Goal: Task Accomplishment & Management: Use online tool/utility

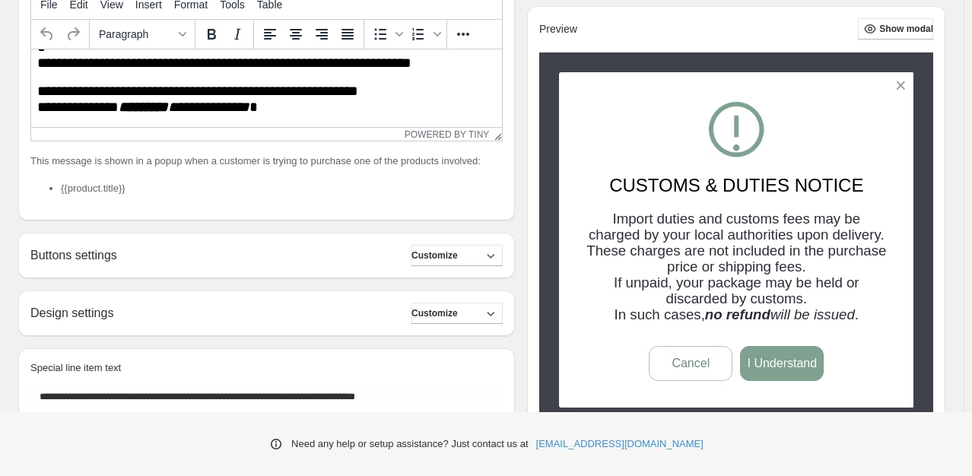
scroll to position [428, 0]
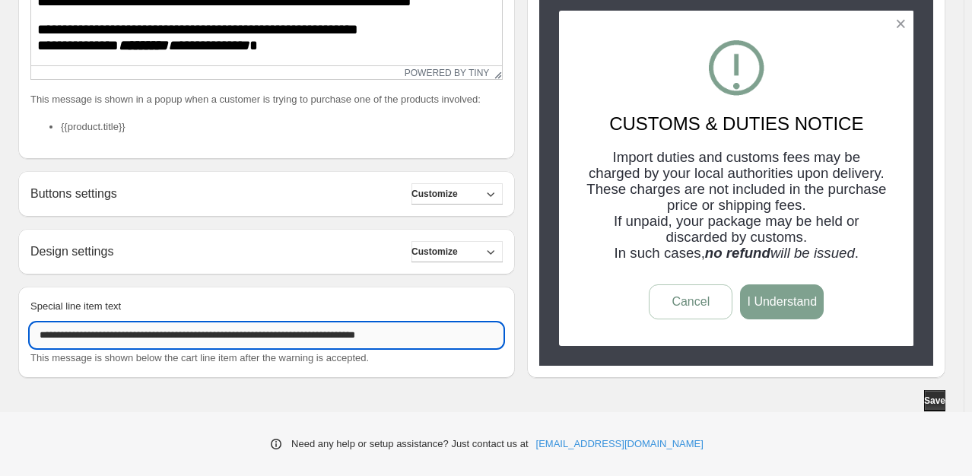
click at [165, 337] on input "**********" at bounding box center [266, 335] width 472 height 24
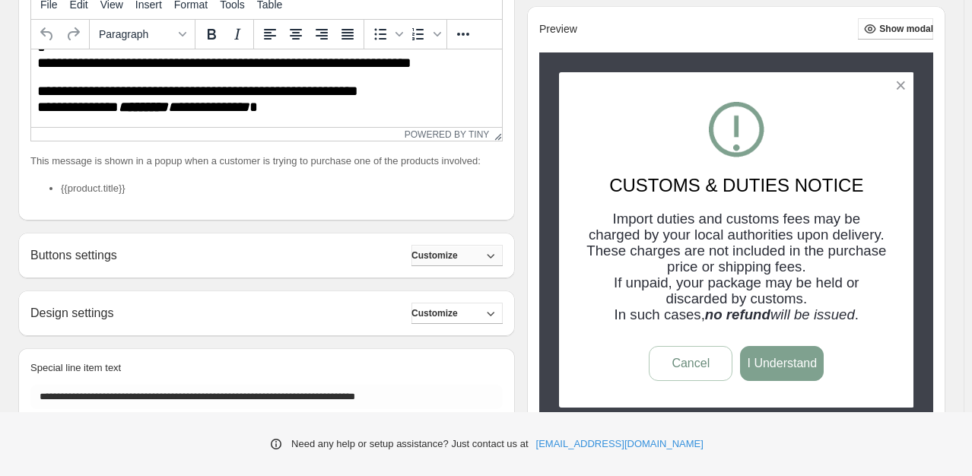
click at [458, 262] on span "Customize" at bounding box center [435, 256] width 46 height 12
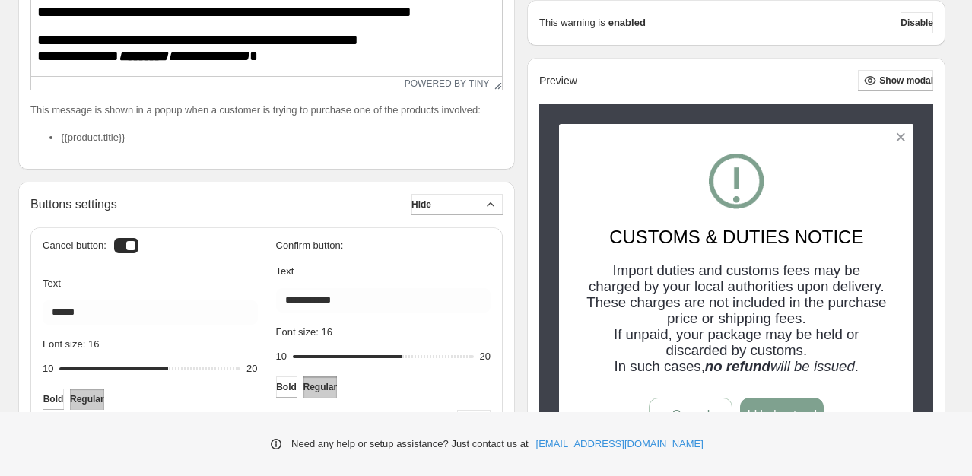
scroll to position [428, 0]
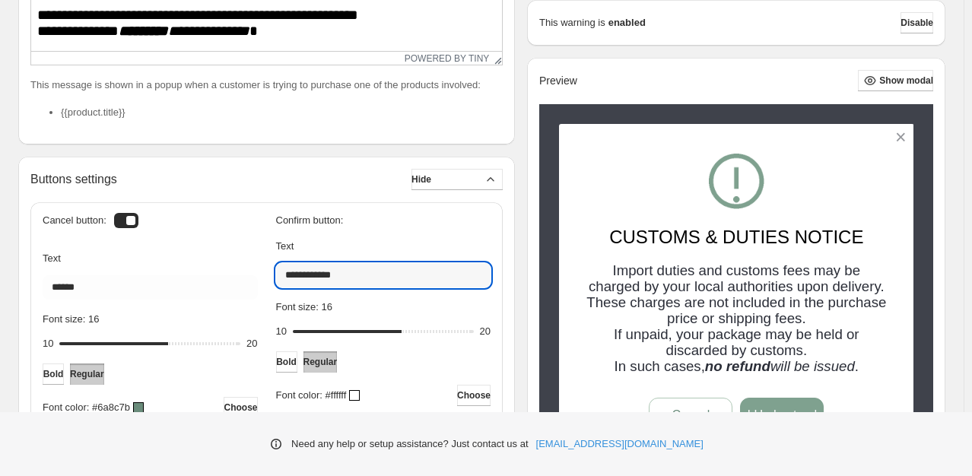
click at [368, 284] on input "**********" at bounding box center [383, 275] width 215 height 24
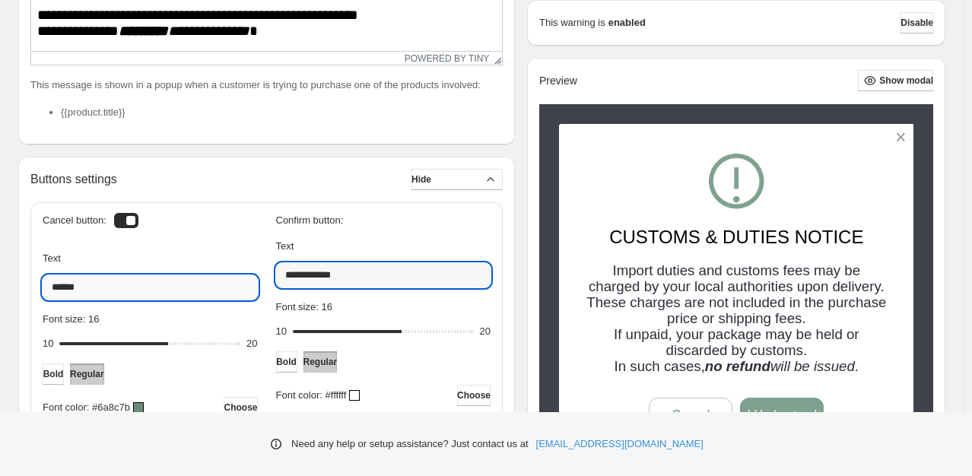
click at [134, 298] on input "******" at bounding box center [150, 287] width 215 height 24
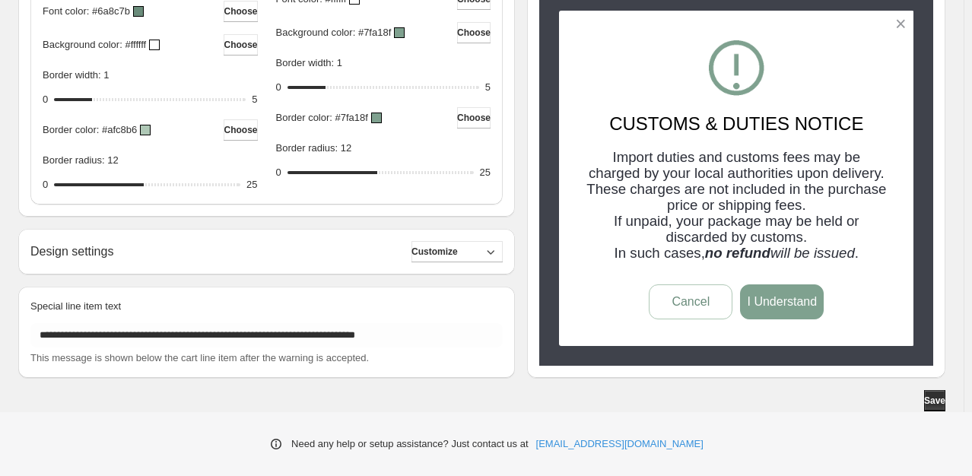
scroll to position [838, 0]
click at [480, 258] on button "Customize" at bounding box center [457, 251] width 91 height 21
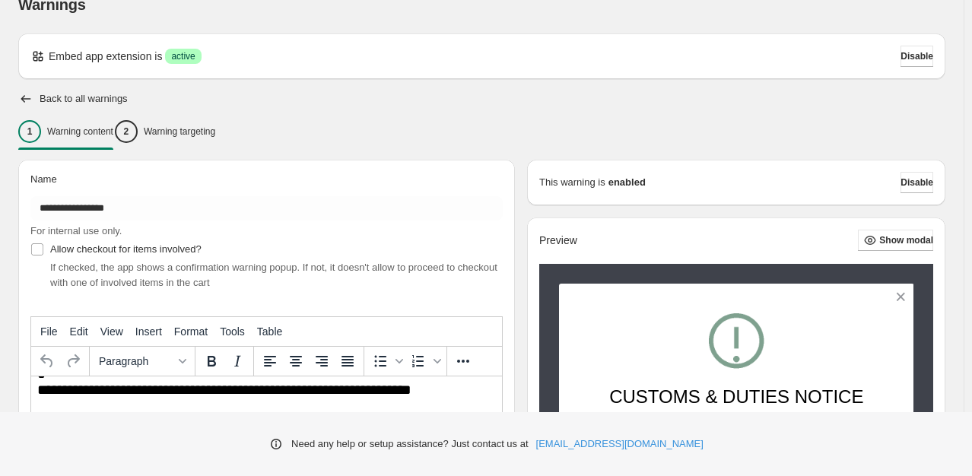
scroll to position [0, 0]
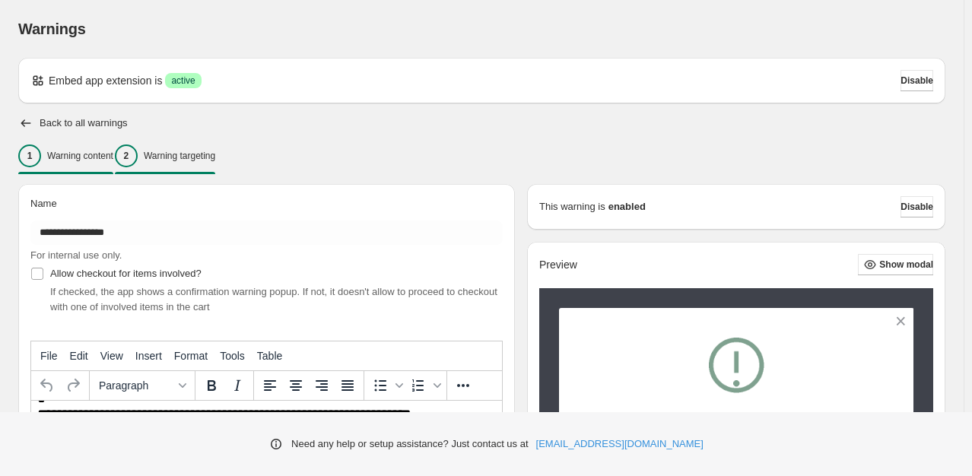
click at [209, 153] on p "Warning targeting" at bounding box center [180, 156] width 72 height 12
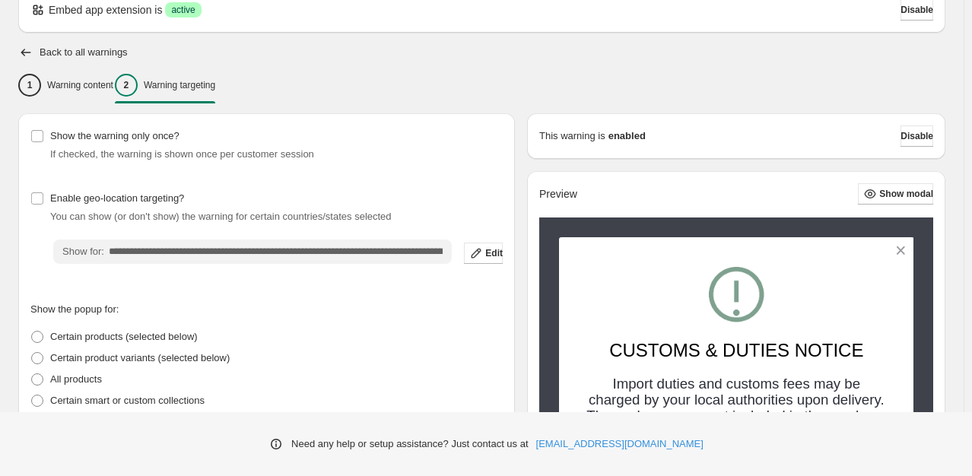
scroll to position [152, 0]
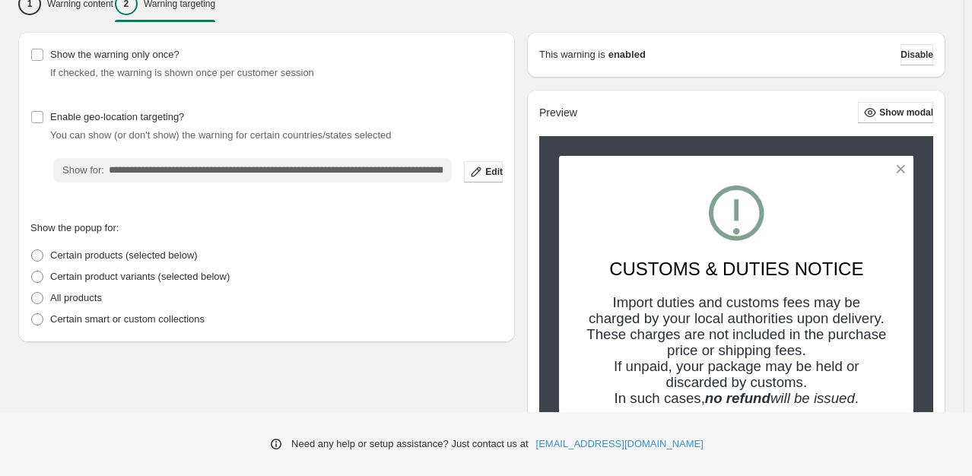
click at [469, 173] on icon "button" at bounding box center [476, 171] width 15 height 15
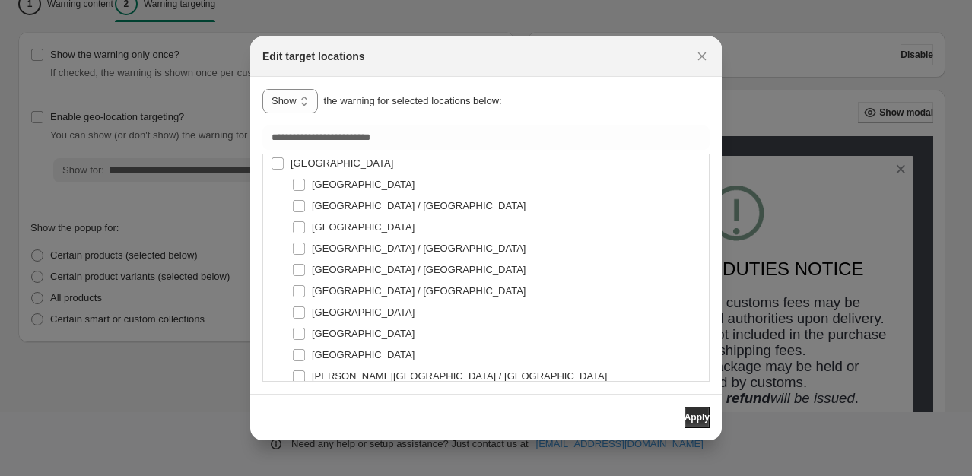
scroll to position [989, 0]
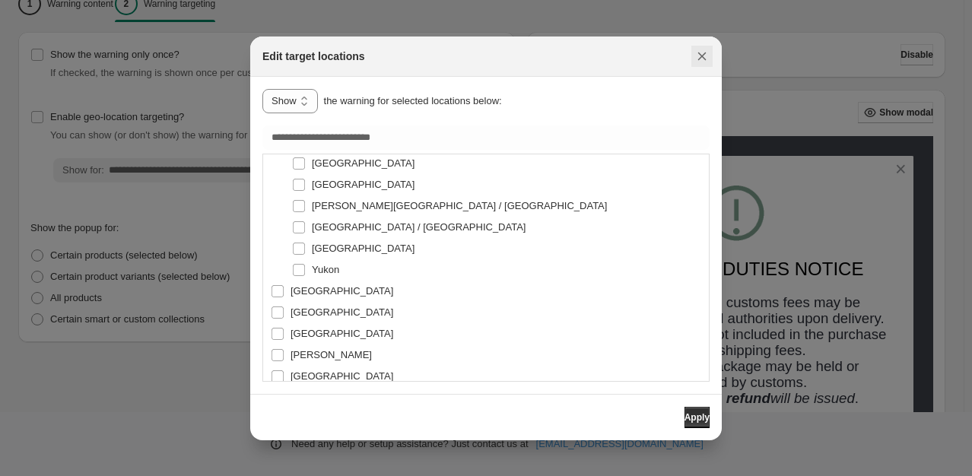
click at [702, 62] on icon "Close" at bounding box center [702, 56] width 15 height 15
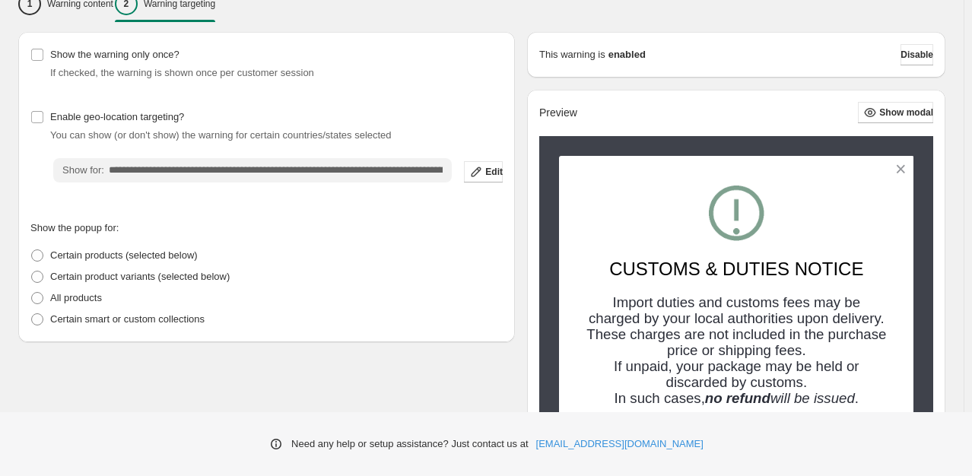
scroll to position [0, 0]
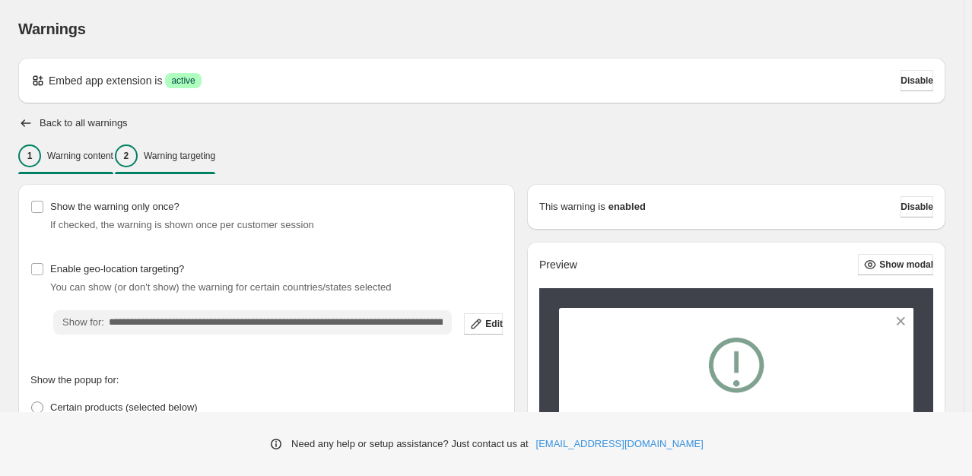
click at [77, 157] on p "Warning content" at bounding box center [80, 156] width 66 height 12
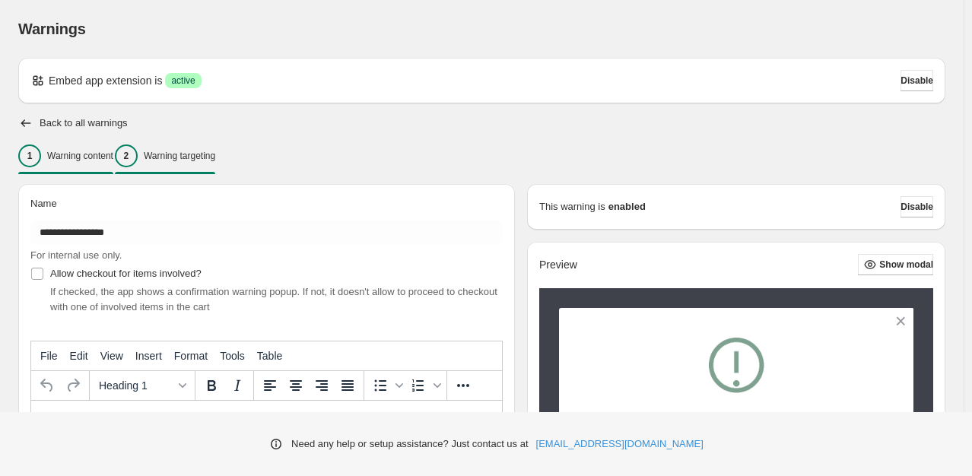
click at [177, 164] on div "2 Warning targeting" at bounding box center [165, 156] width 100 height 23
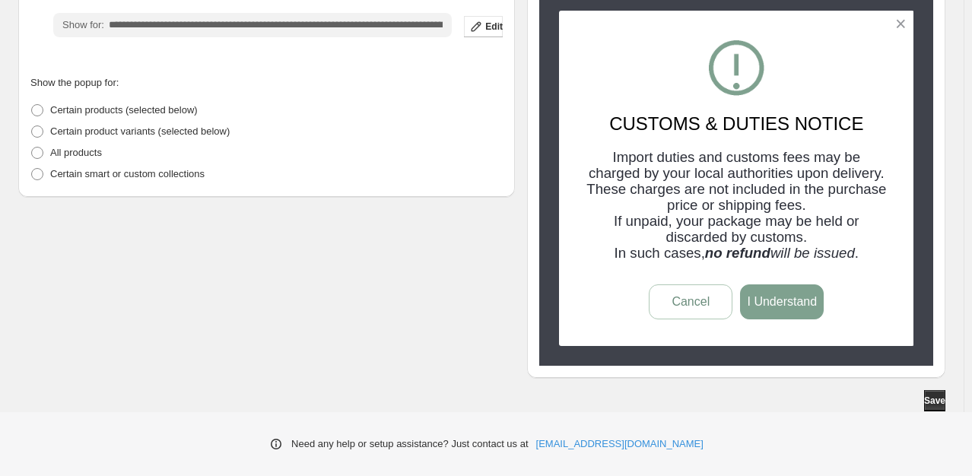
scroll to position [316, 0]
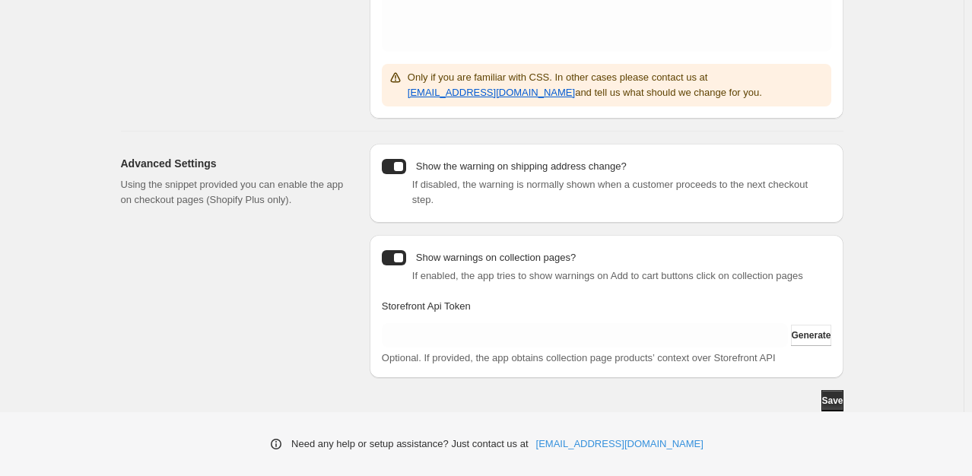
scroll to position [392, 0]
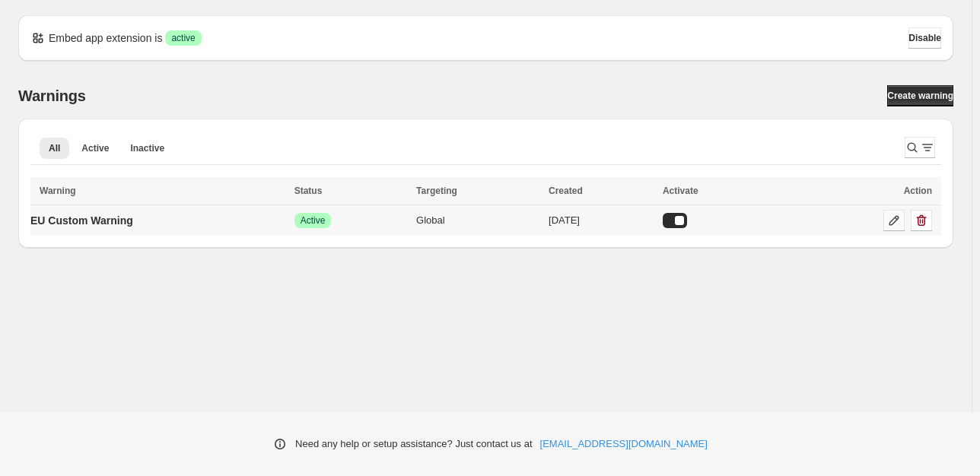
click at [898, 221] on icon at bounding box center [893, 220] width 15 height 15
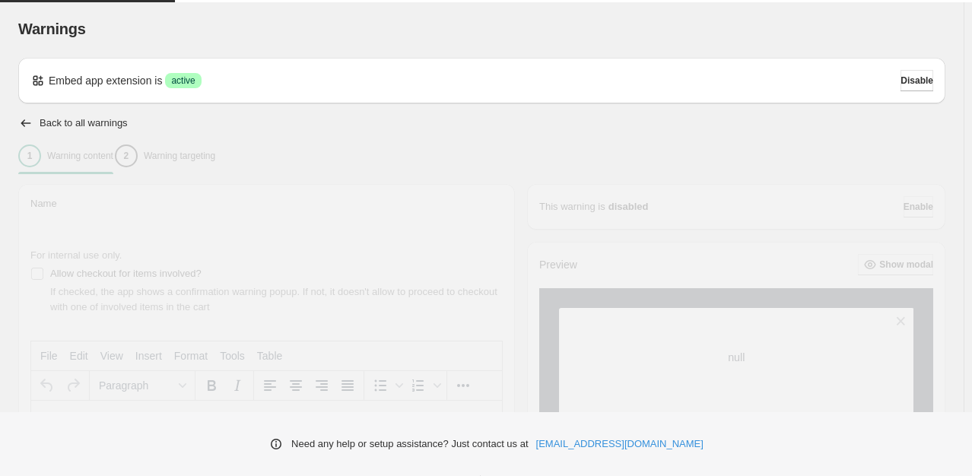
type input "**********"
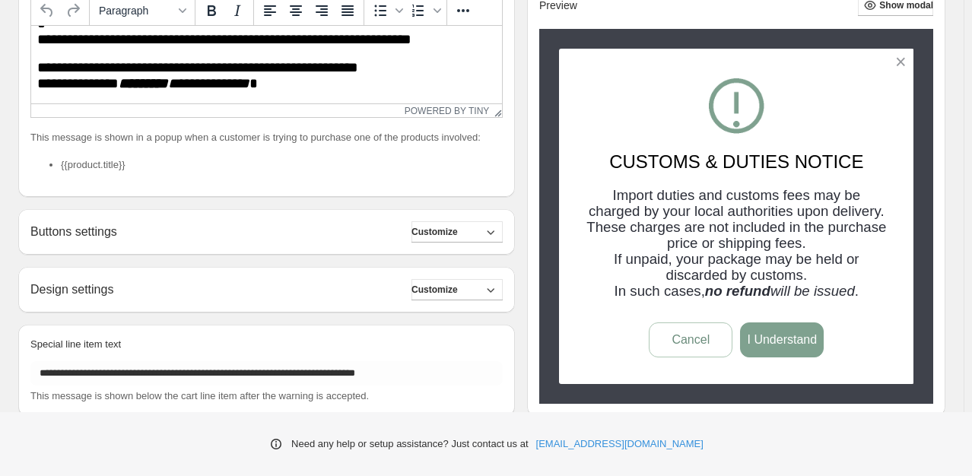
scroll to position [380, 0]
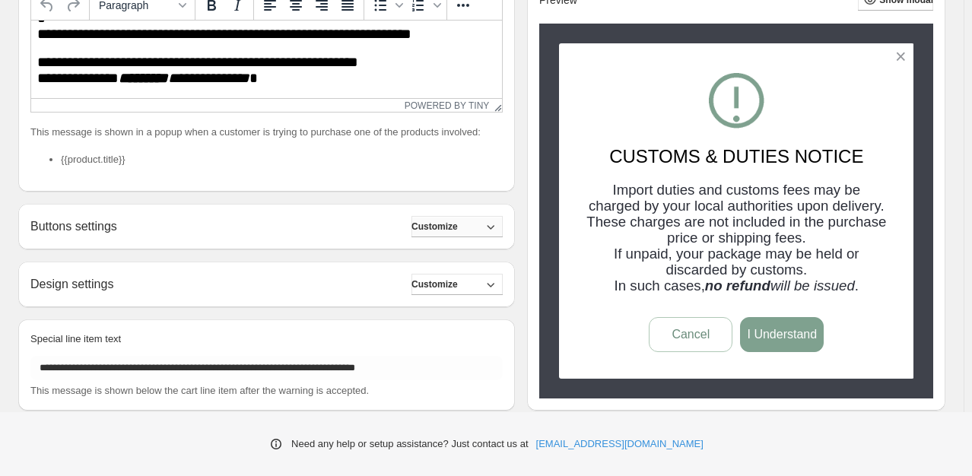
click at [483, 237] on button "Customize" at bounding box center [457, 226] width 91 height 21
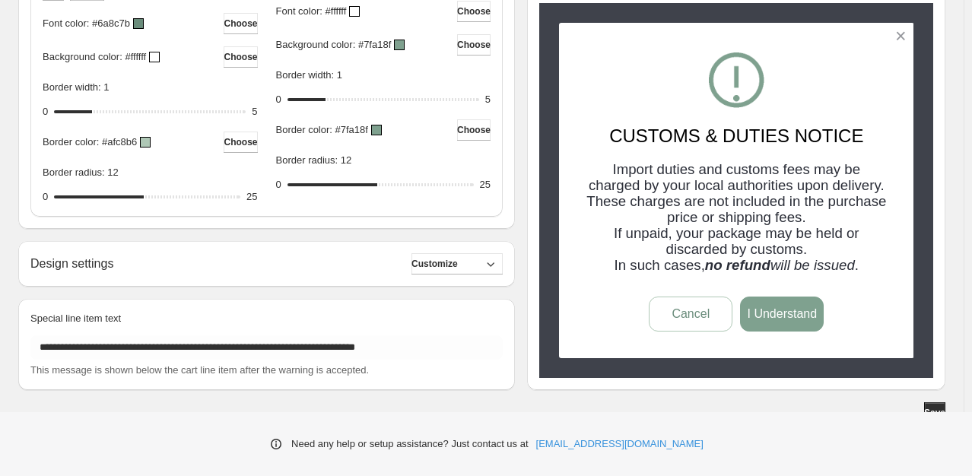
scroll to position [838, 0]
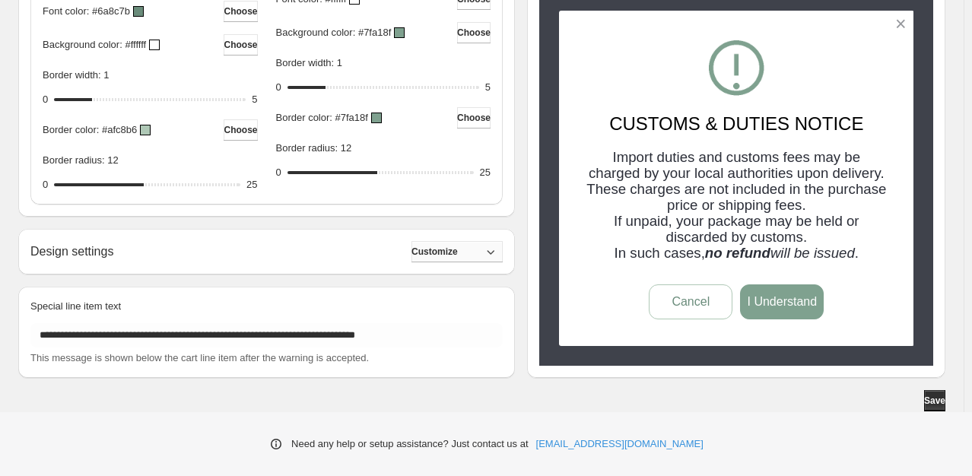
click at [463, 260] on button "Customize" at bounding box center [457, 251] width 91 height 21
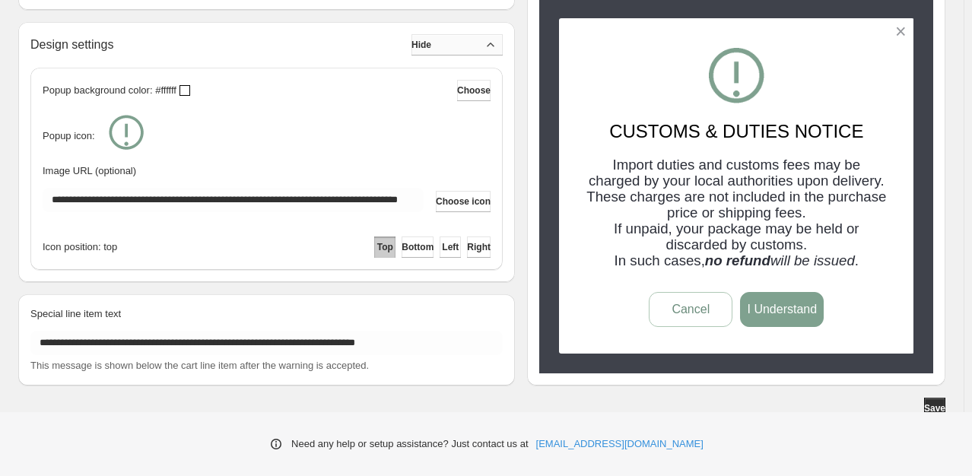
scroll to position [1053, 0]
